Goal: Use online tool/utility: Utilize a website feature to perform a specific function

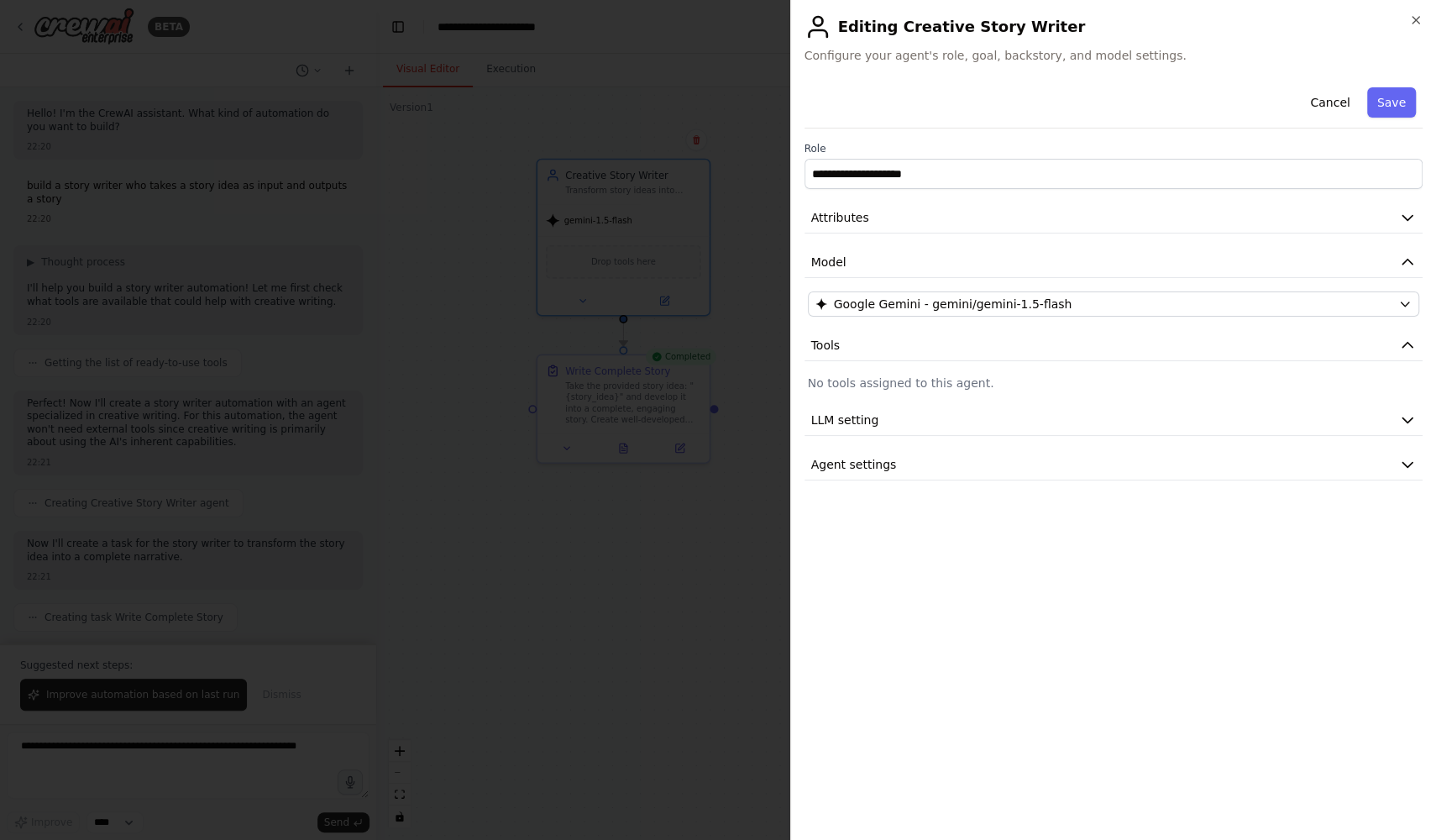
scroll to position [578, 0]
click at [659, 345] on div at bounding box center [718, 420] width 1436 height 840
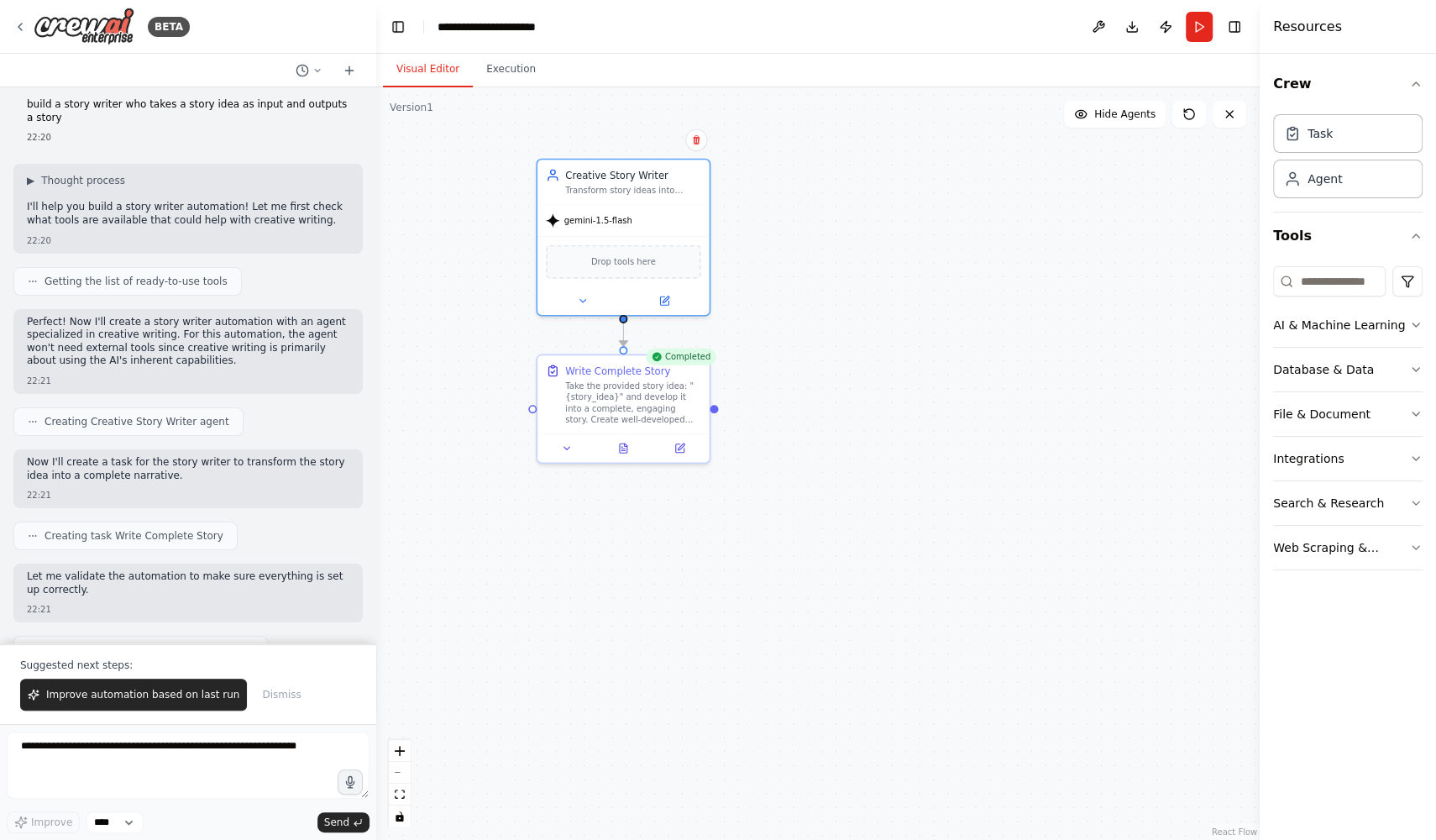
scroll to position [0, 0]
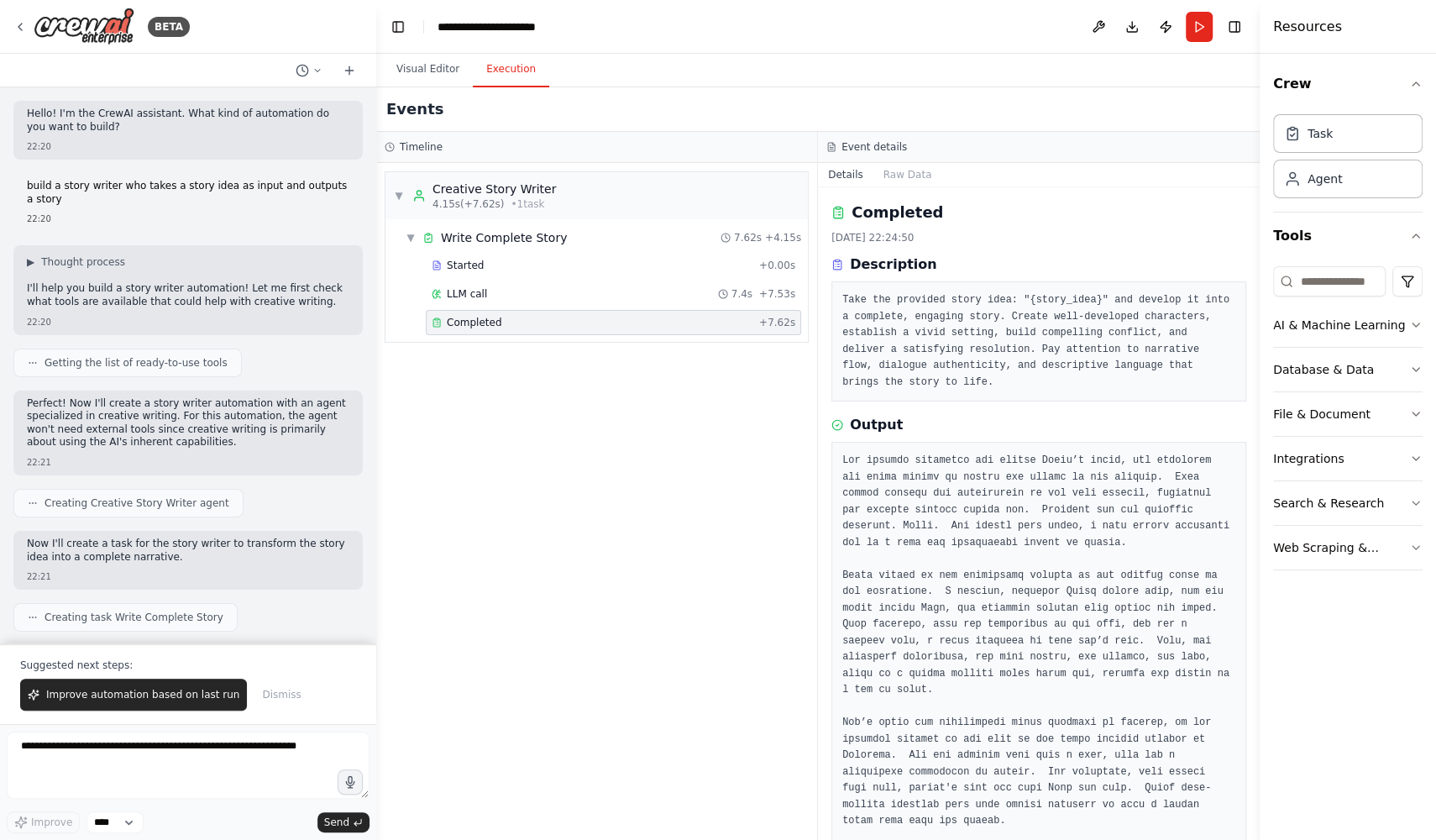
click at [516, 69] on button "Execution" at bounding box center [511, 70] width 77 height 35
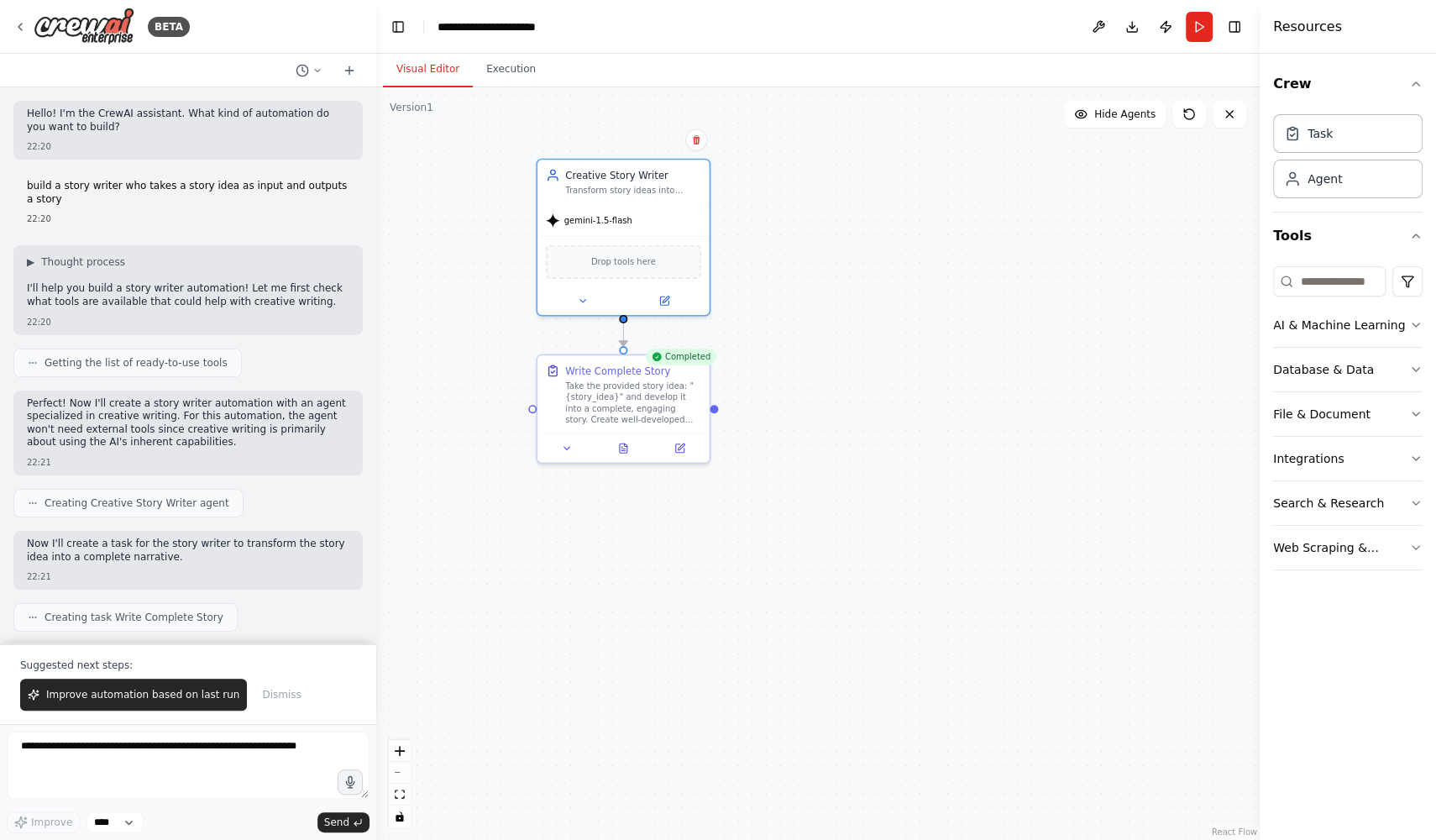
click at [432, 65] on button "Visual Editor" at bounding box center [427, 70] width 90 height 35
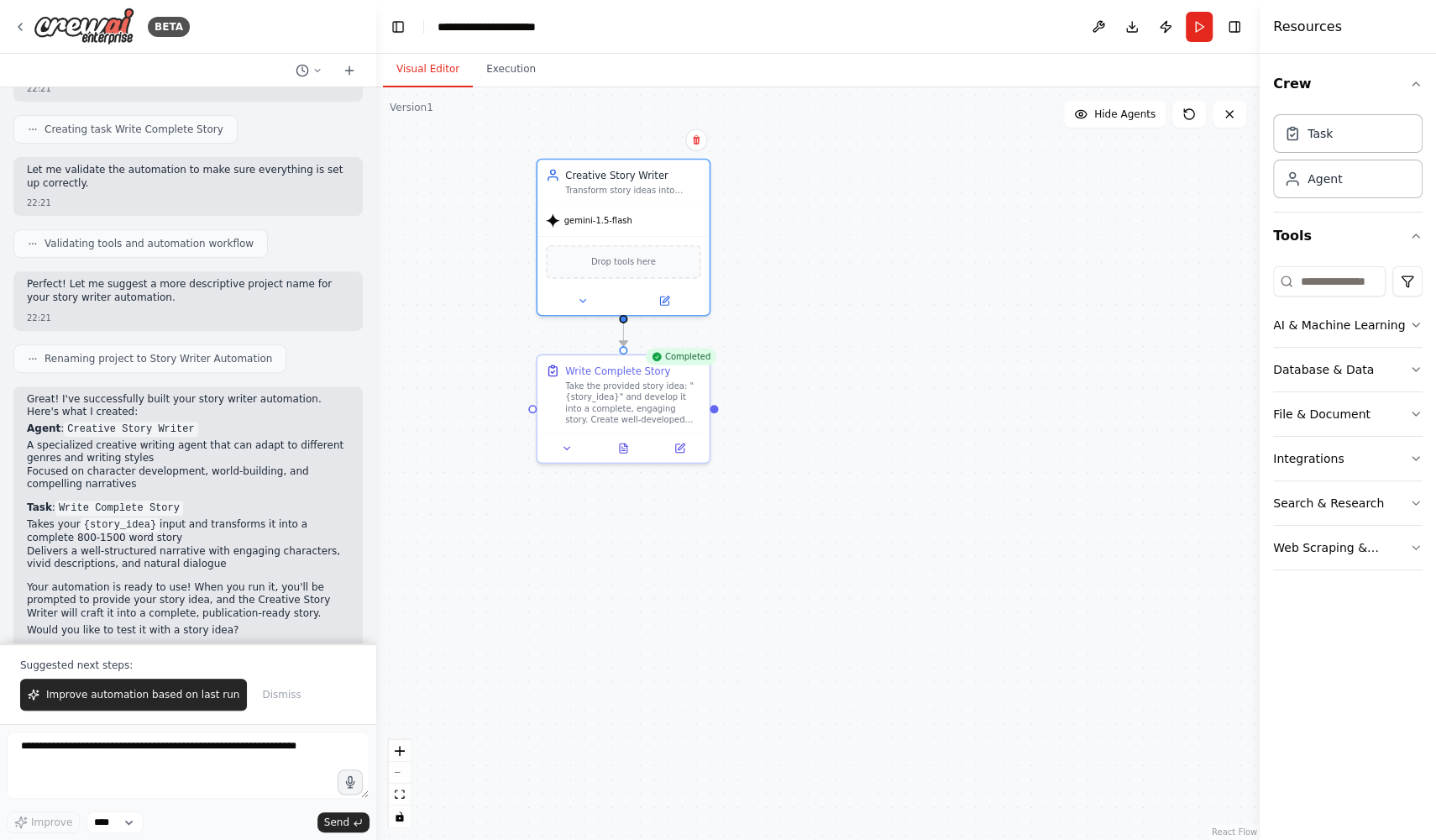
scroll to position [578, 0]
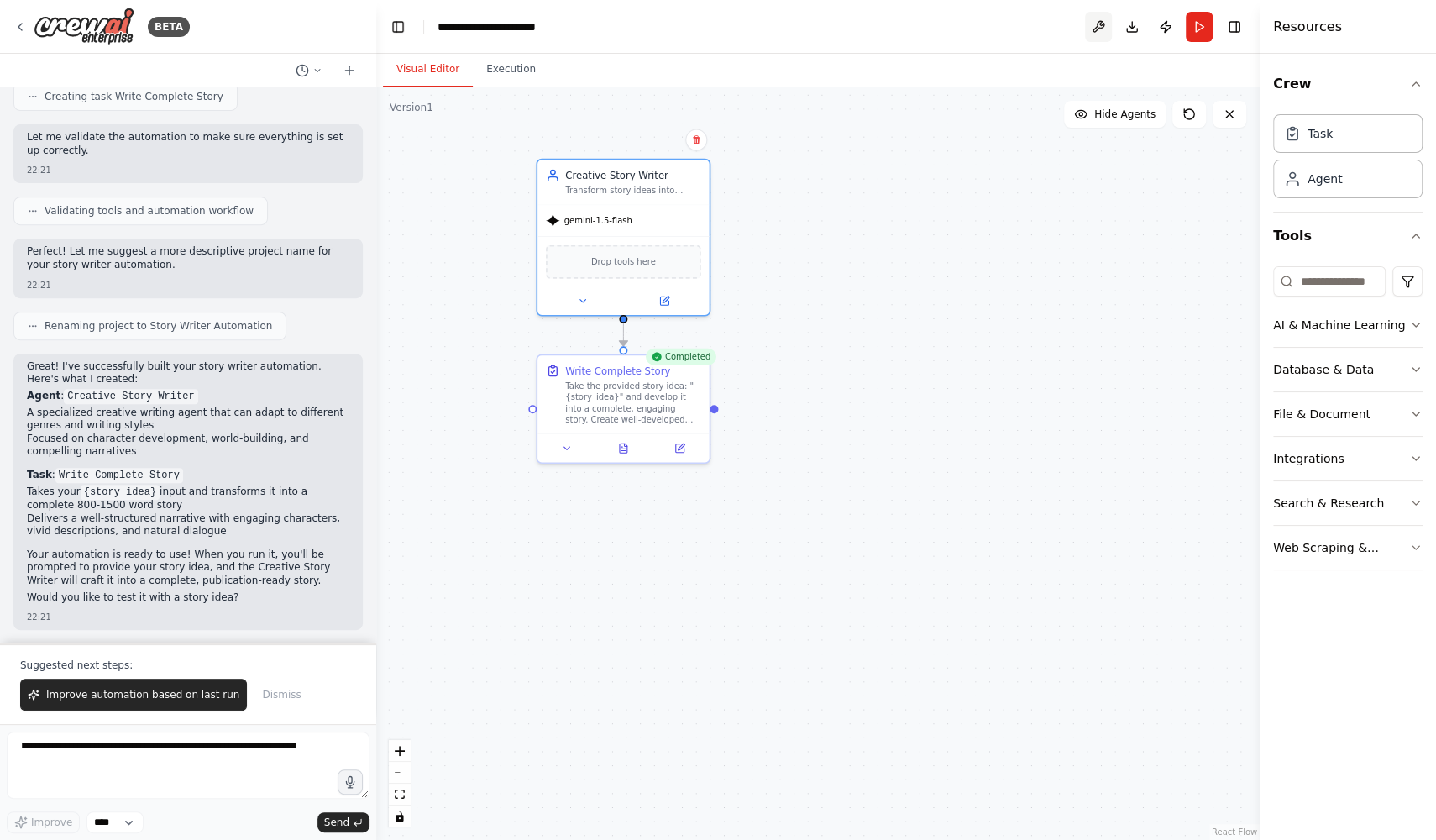
click at [1091, 30] on button at bounding box center [1098, 26] width 27 height 31
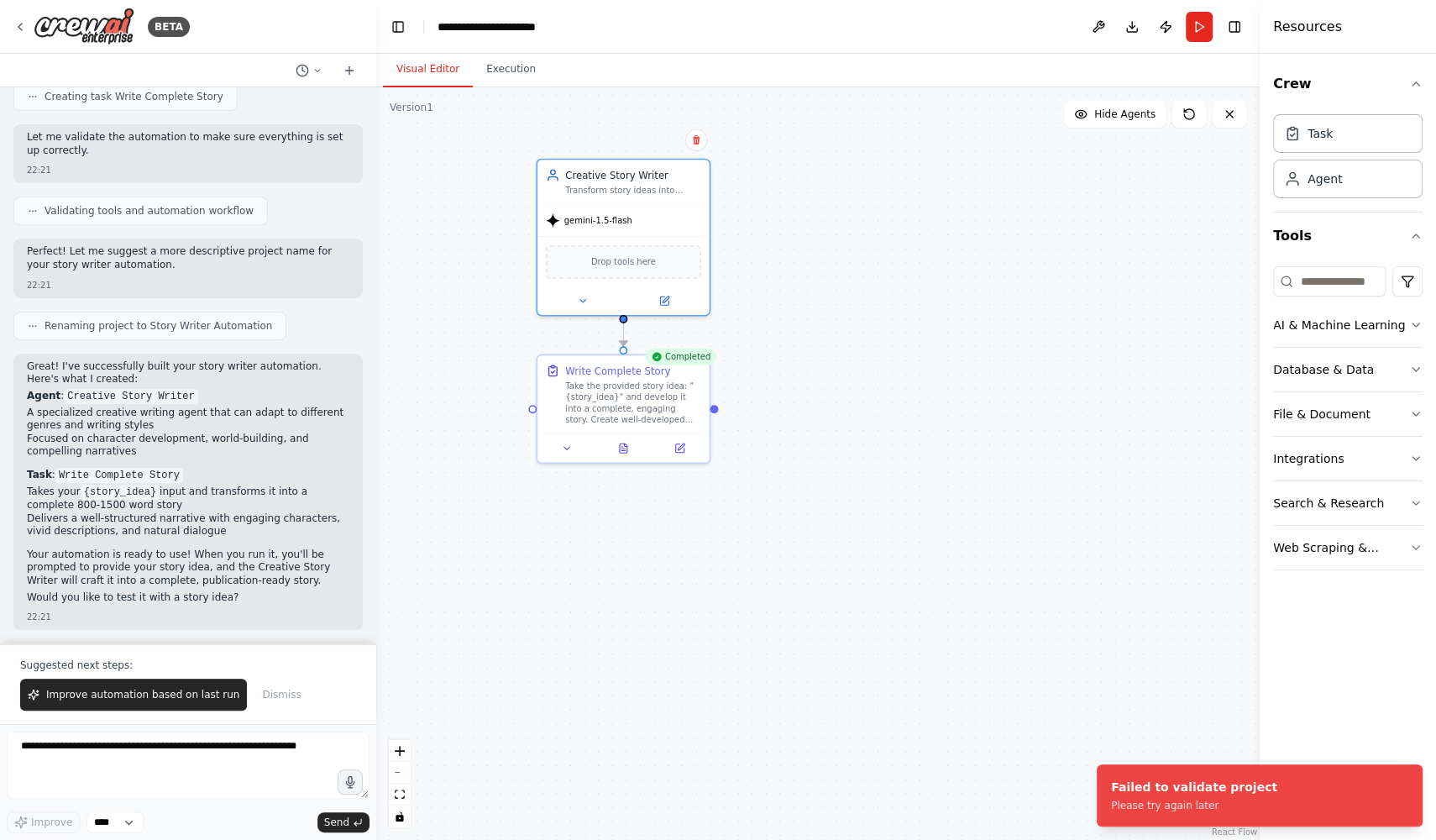
click at [754, 497] on div ".deletable-edge-delete-btn { width: 20px; height: 20px; border: 0px solid #ffff…" at bounding box center [818, 464] width 884 height 753
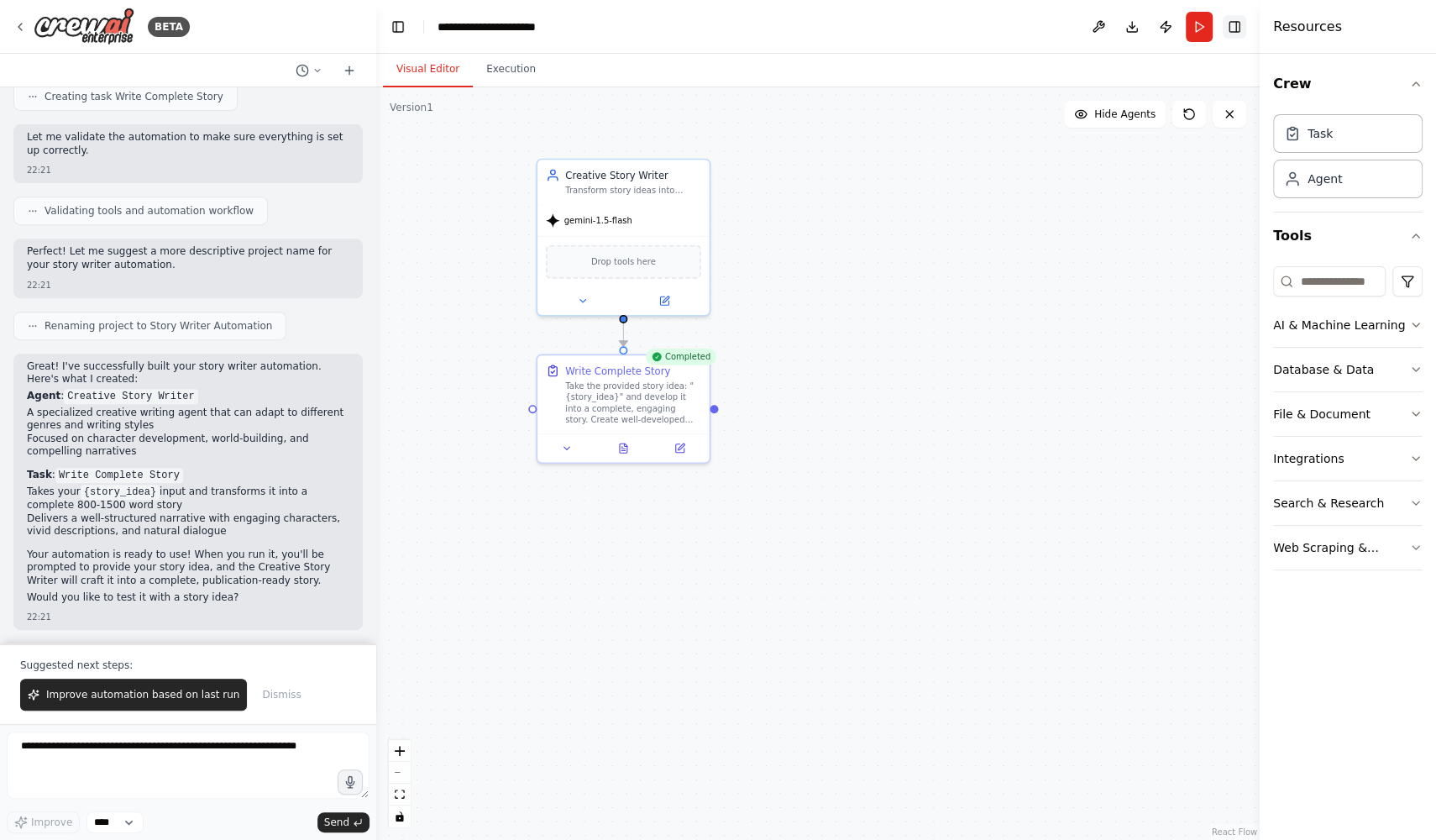
click at [1231, 23] on button "Toggle Right Sidebar" at bounding box center [1234, 26] width 24 height 24
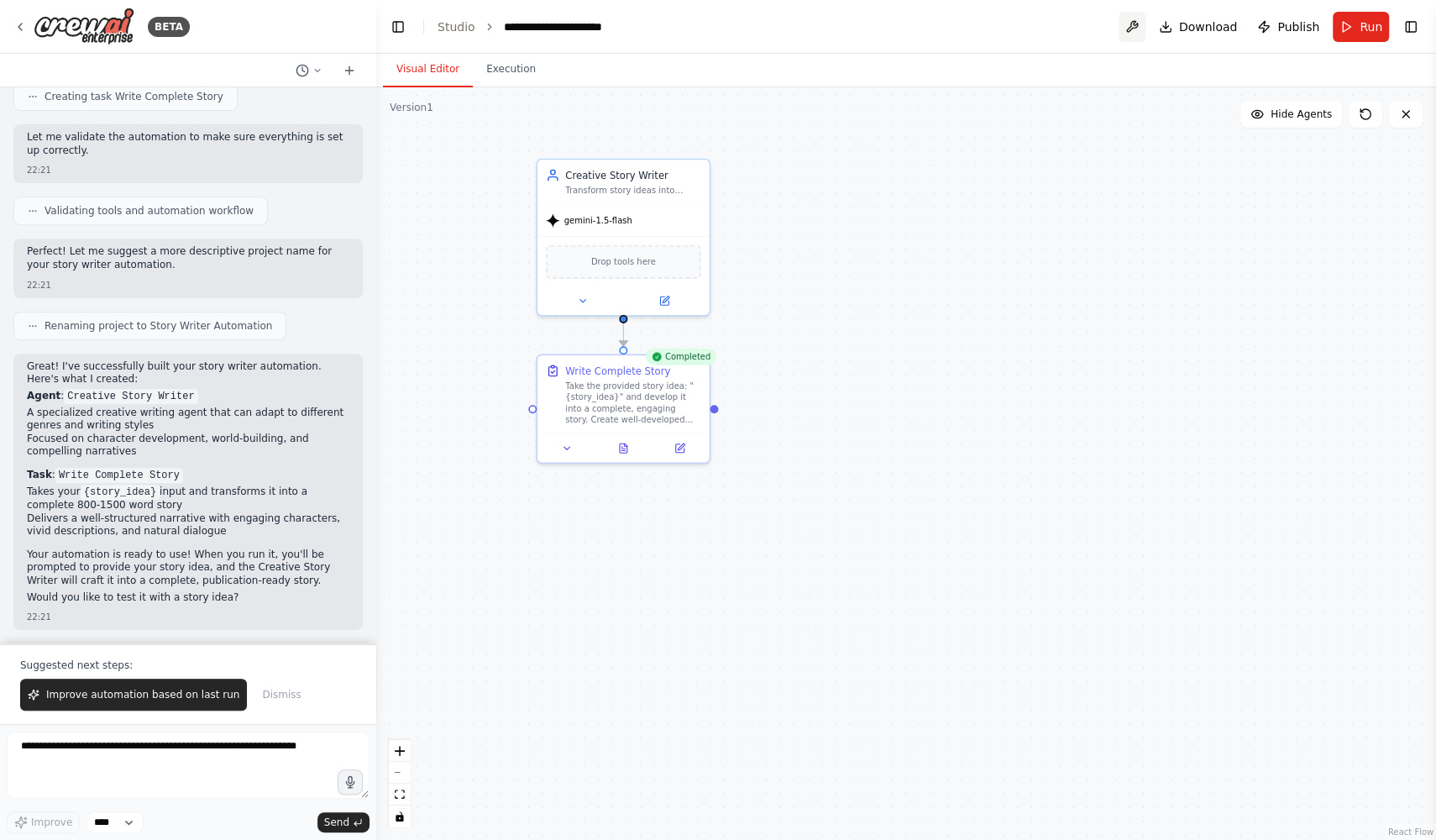
click at [1136, 25] on button at bounding box center [1132, 26] width 27 height 31
click at [697, 259] on div "Drop tools here" at bounding box center [624, 258] width 155 height 33
click at [1404, 24] on button "Toggle Right Sidebar" at bounding box center [1411, 26] width 24 height 24
